Goal: Information Seeking & Learning: Check status

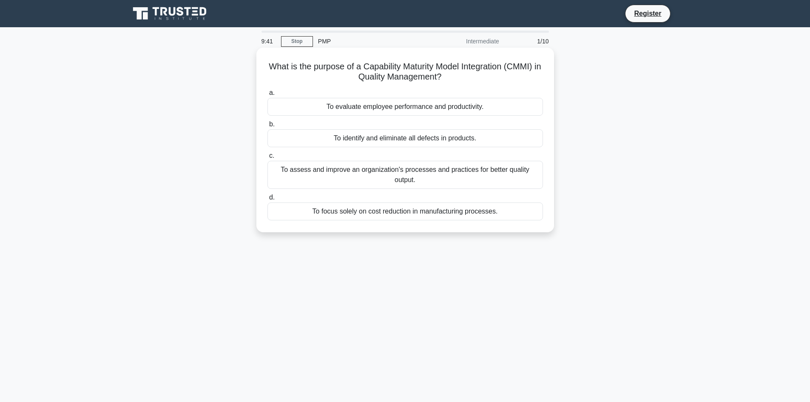
click at [373, 108] on div "To evaluate employee performance and productivity." at bounding box center [406, 107] width 276 height 18
click at [268, 96] on input "a. To evaluate employee performance and productivity." at bounding box center [268, 93] width 0 height 6
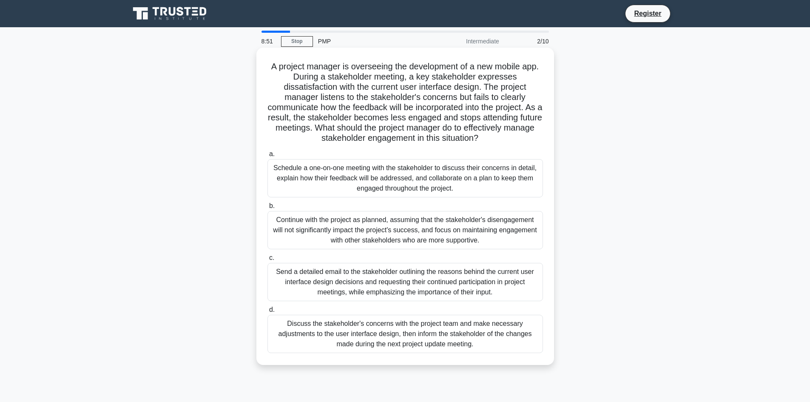
click at [320, 175] on div "Schedule a one-on-one meeting with the stakeholder to discuss their concerns in…" at bounding box center [406, 178] width 276 height 38
click at [268, 157] on input "a. Schedule a one-on-one meeting with the stakeholder to discuss their concerns…" at bounding box center [268, 154] width 0 height 6
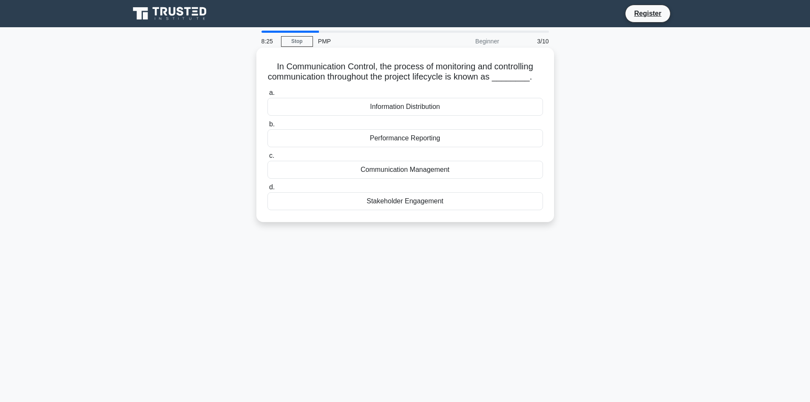
click at [357, 137] on div "Performance Reporting" at bounding box center [406, 138] width 276 height 18
click at [268, 127] on input "b. Performance Reporting" at bounding box center [268, 125] width 0 height 6
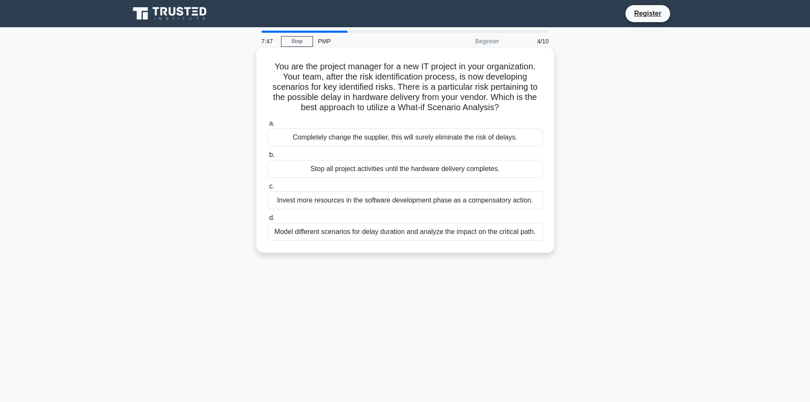
click at [338, 137] on div "Completely change the supplier, this will surely eliminate the risk of delays." at bounding box center [406, 137] width 276 height 18
click at [268, 126] on input "a. Completely change the supplier, this will surely eliminate the risk of delay…" at bounding box center [268, 124] width 0 height 6
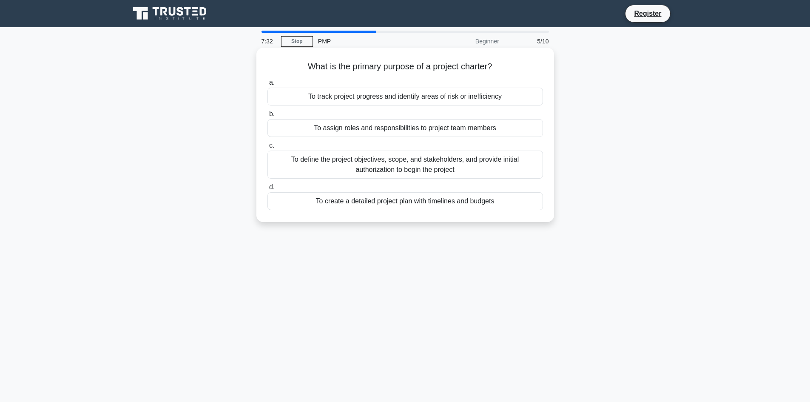
click at [320, 201] on div "To create a detailed project plan with timelines and budgets" at bounding box center [406, 201] width 276 height 18
click at [268, 190] on input "d. To create a detailed project plan with timelines and budgets" at bounding box center [268, 188] width 0 height 6
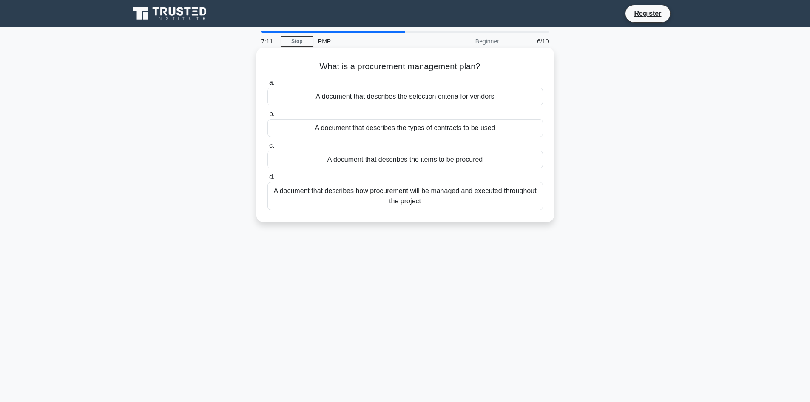
click at [391, 97] on div "A document that describes the selection criteria for vendors" at bounding box center [406, 97] width 276 height 18
click at [268, 86] on input "a. A document that describes the selection criteria for vendors" at bounding box center [268, 83] width 0 height 6
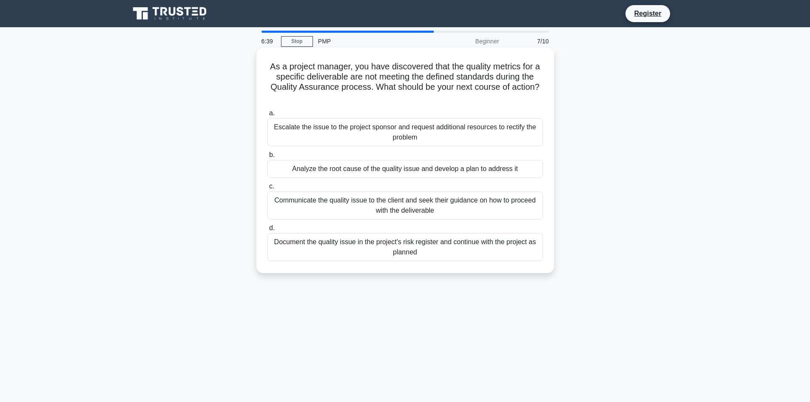
click at [344, 173] on div "Analyze the root cause of the quality issue and develop a plan to address it" at bounding box center [406, 169] width 276 height 18
click at [268, 158] on input "b. Analyze the root cause of the quality issue and develop a plan to address it" at bounding box center [268, 155] width 0 height 6
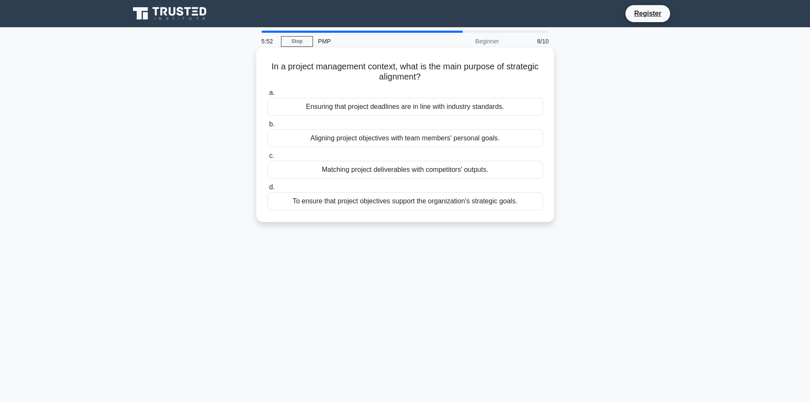
click at [313, 205] on div "To ensure that project objectives support the organization's strategic goals." at bounding box center [406, 201] width 276 height 18
click at [268, 190] on input "d. To ensure that project objectives support the organization's strategic goals." at bounding box center [268, 188] width 0 height 6
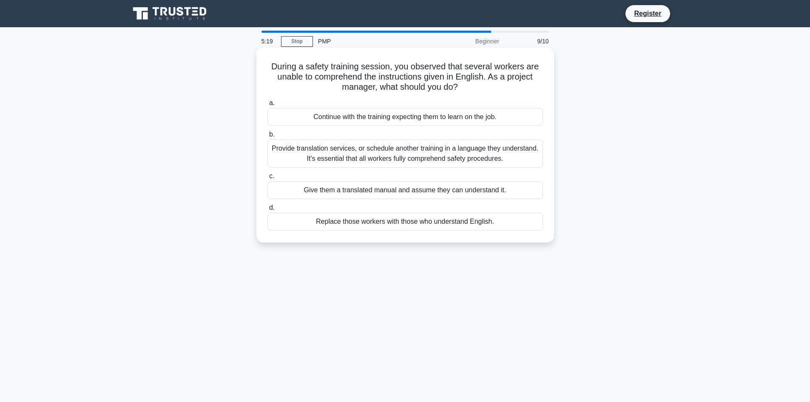
click at [328, 154] on div "Provide translation services, or schedule another training in a language they u…" at bounding box center [406, 154] width 276 height 28
click at [268, 137] on input "b. Provide translation services, or schedule another training in a language the…" at bounding box center [268, 135] width 0 height 6
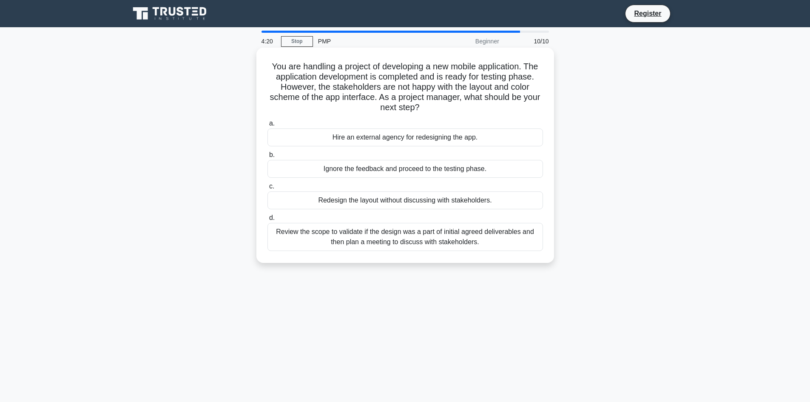
click at [310, 236] on div "Review the scope to validate if the design was a part of initial agreed deliver…" at bounding box center [406, 237] width 276 height 28
click at [268, 221] on input "d. Review the scope to validate if the design was a part of initial agreed deli…" at bounding box center [268, 218] width 0 height 6
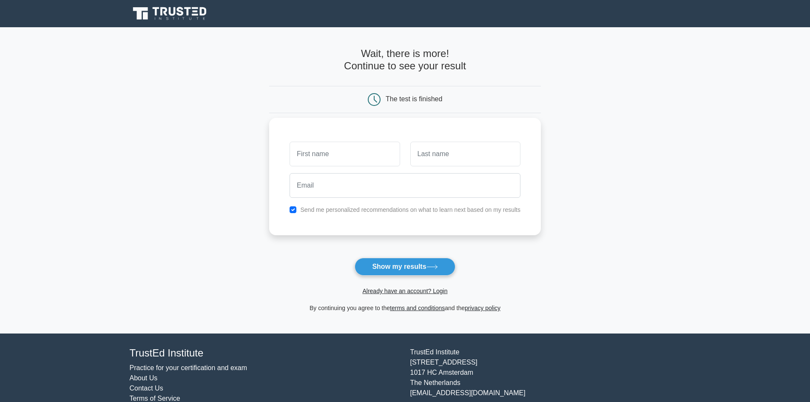
click at [323, 156] on input "text" at bounding box center [345, 154] width 110 height 25
type input "mary"
click at [422, 154] on input "text" at bounding box center [466, 154] width 110 height 25
type input "Miruani"
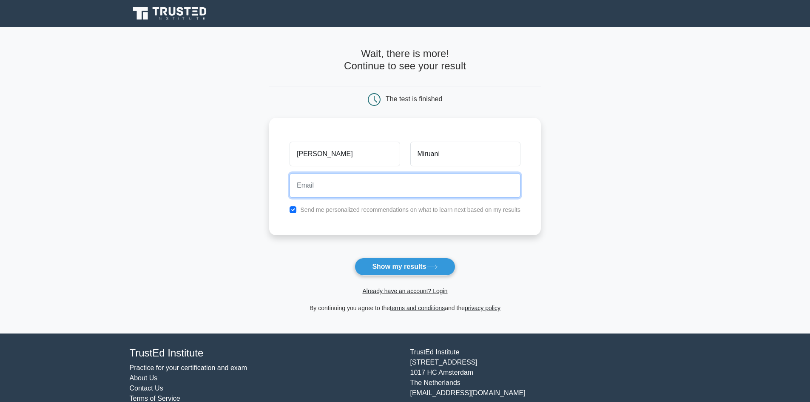
click at [339, 180] on input "email" at bounding box center [405, 185] width 231 height 25
type input "marywmiruani@gmail.com"
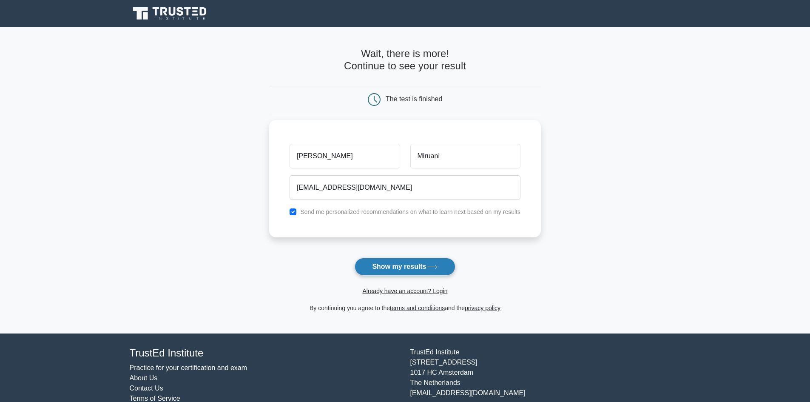
click at [385, 261] on button "Show my results" at bounding box center [405, 267] width 100 height 18
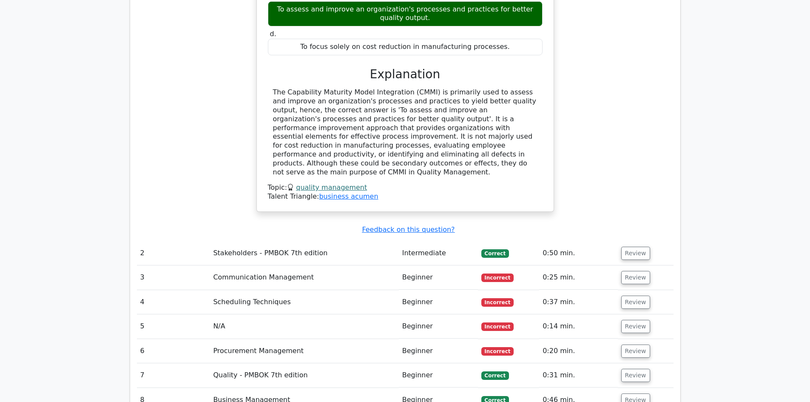
scroll to position [979, 0]
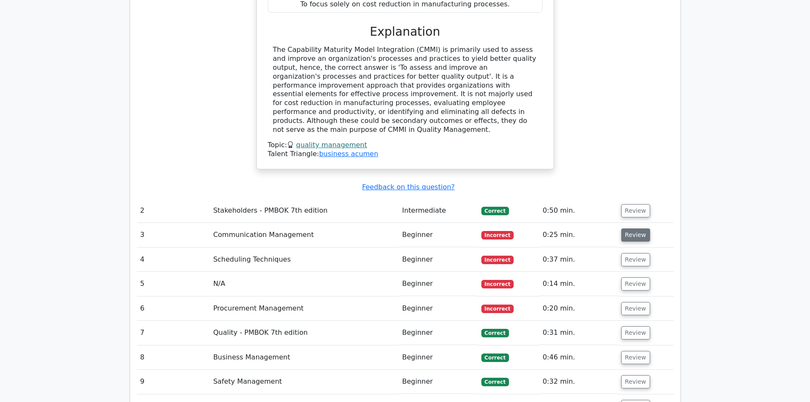
click at [623, 228] on button "Review" at bounding box center [636, 234] width 29 height 13
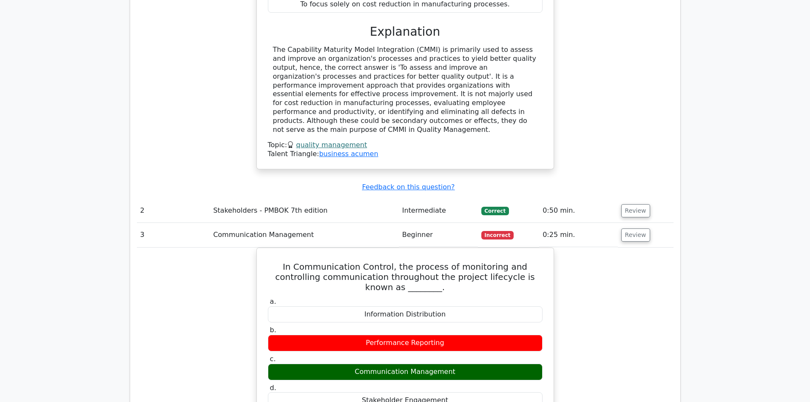
click at [355, 223] on td "Communication Management" at bounding box center [304, 235] width 189 height 24
click at [623, 228] on button "Review" at bounding box center [636, 234] width 29 height 13
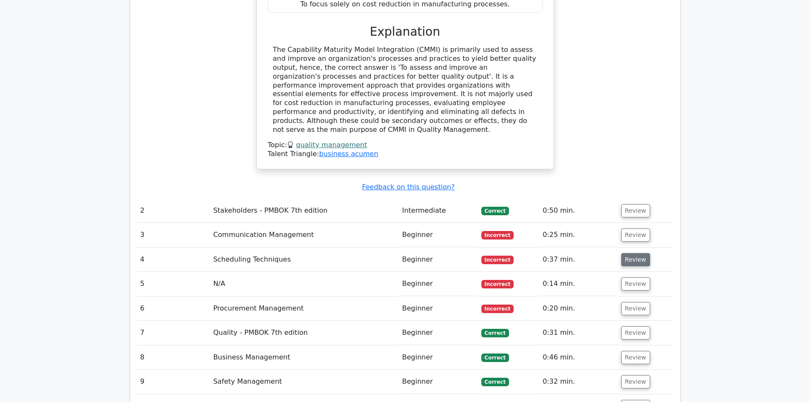
click at [632, 253] on button "Review" at bounding box center [636, 259] width 29 height 13
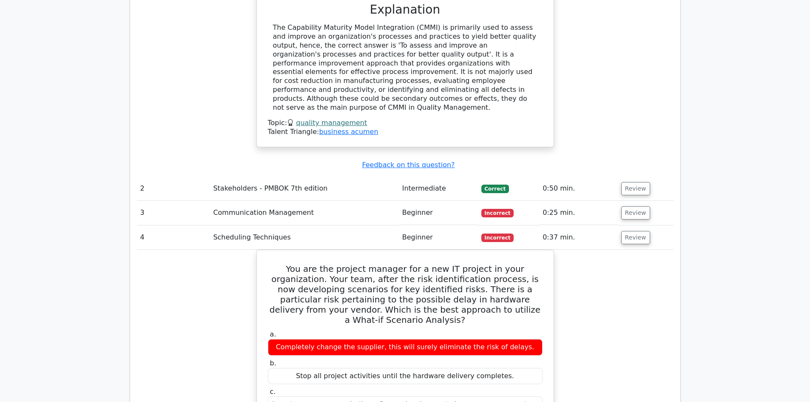
scroll to position [1021, 0]
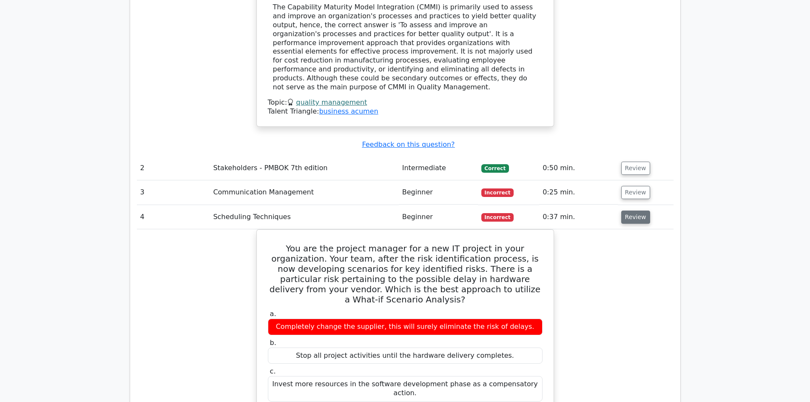
click at [636, 211] on button "Review" at bounding box center [636, 217] width 29 height 13
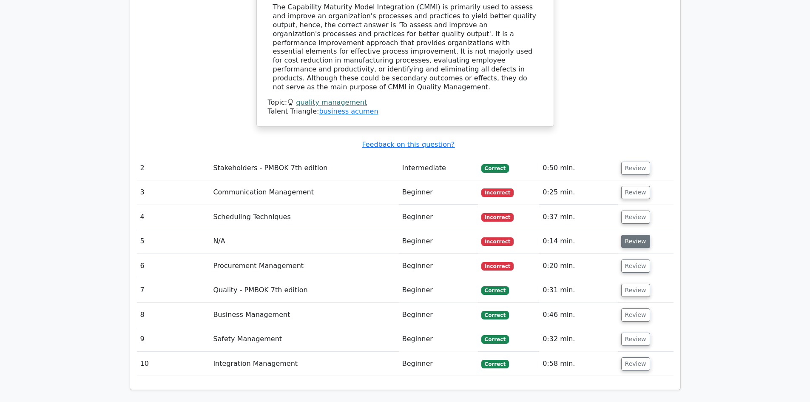
click at [636, 235] on button "Review" at bounding box center [636, 241] width 29 height 13
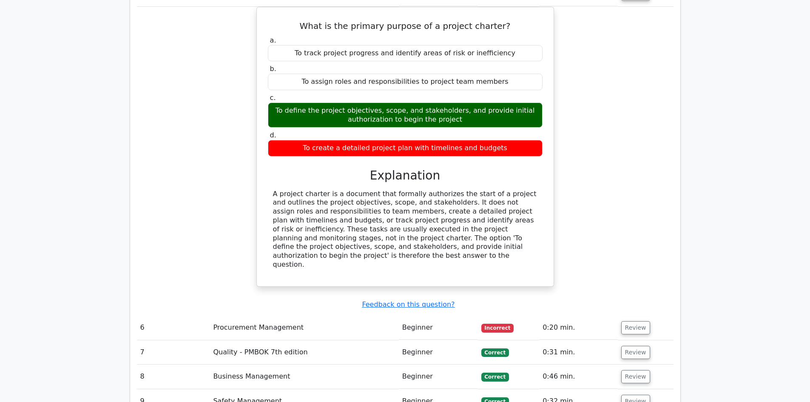
scroll to position [1276, 0]
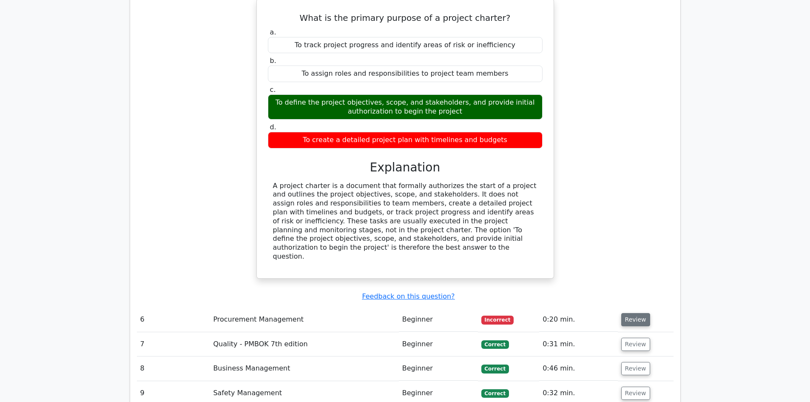
click at [638, 313] on button "Review" at bounding box center [636, 319] width 29 height 13
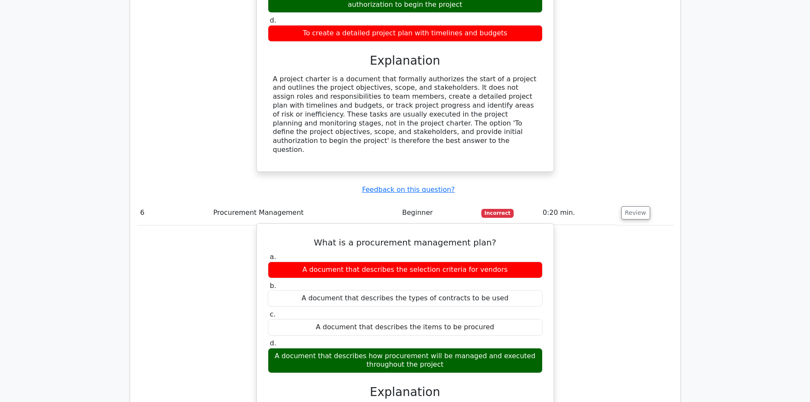
scroll to position [1404, 0]
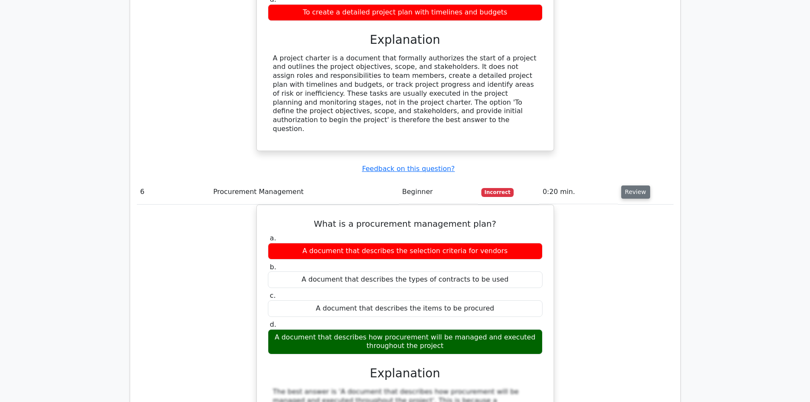
click at [631, 185] on button "Review" at bounding box center [636, 191] width 29 height 13
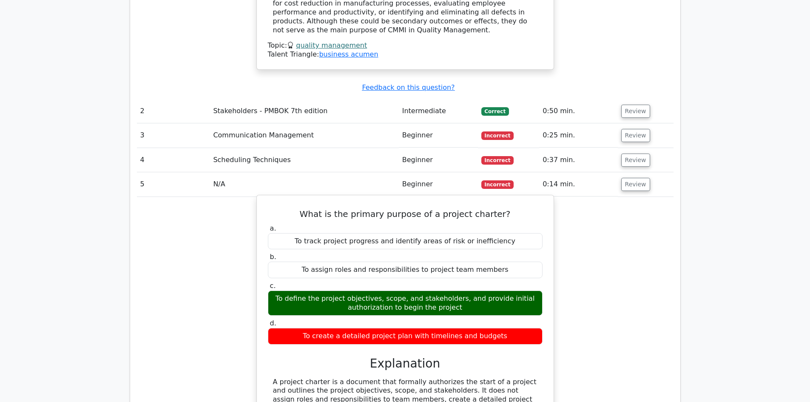
scroll to position [1064, 0]
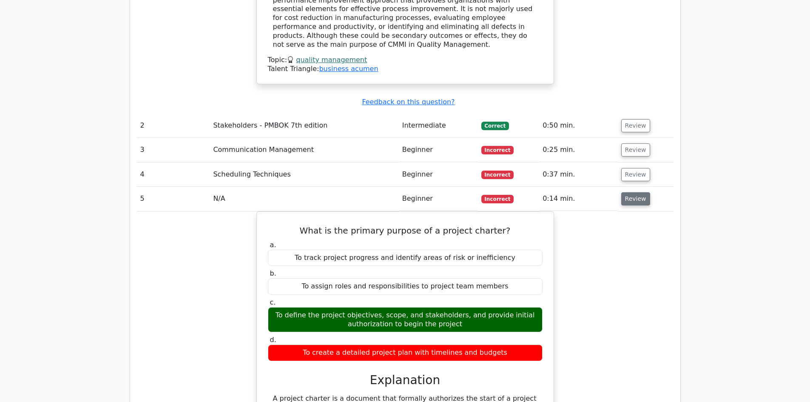
click at [636, 192] on button "Review" at bounding box center [636, 198] width 29 height 13
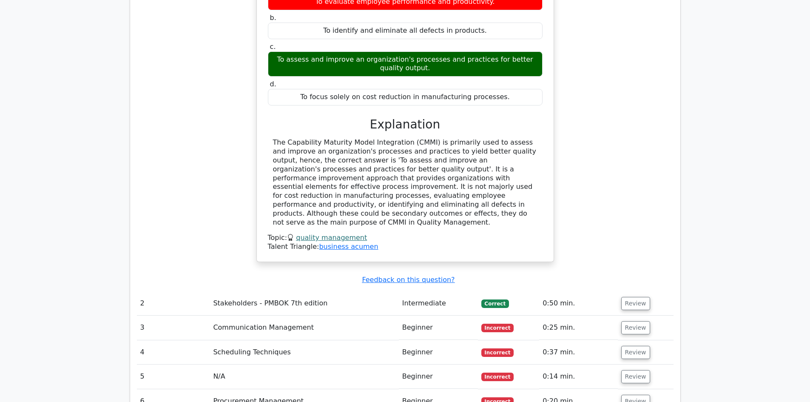
scroll to position [865, 0]
